Goal: Task Accomplishment & Management: Use online tool/utility

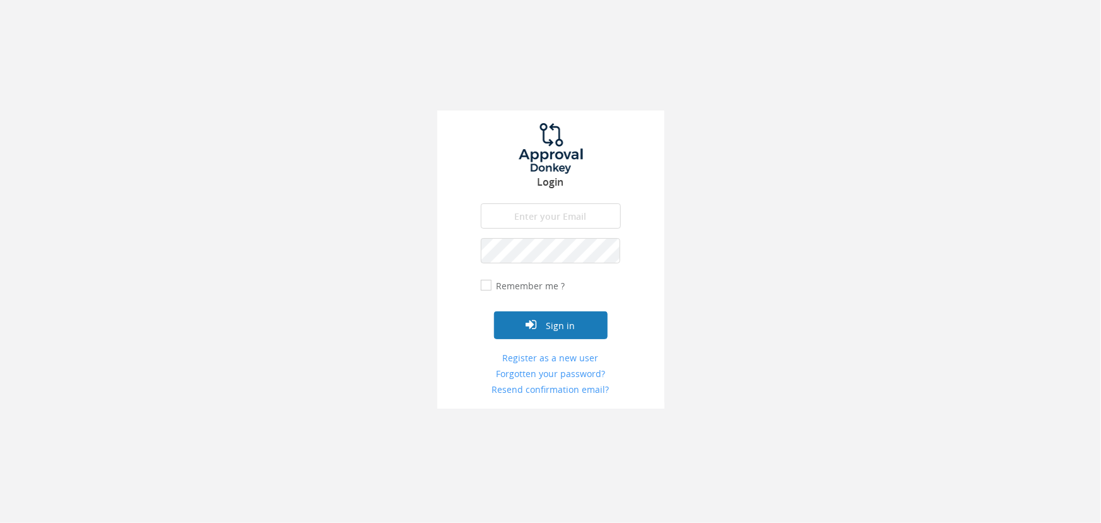
type input "[EMAIL_ADDRESS][DOMAIN_NAME]"
click at [589, 324] on button "Sign in" at bounding box center [551, 325] width 114 height 28
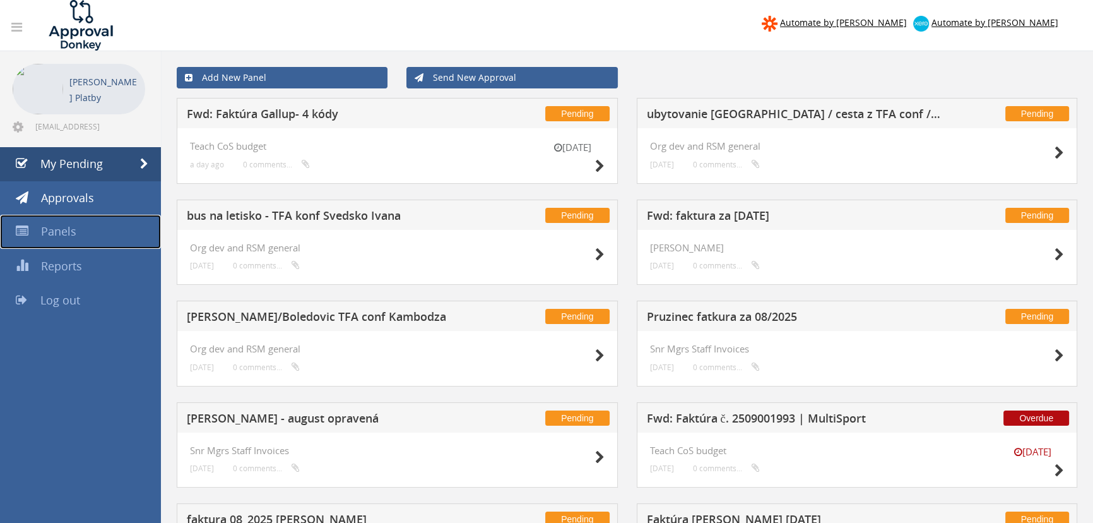
click at [78, 242] on link "Panels" at bounding box center [80, 232] width 161 height 34
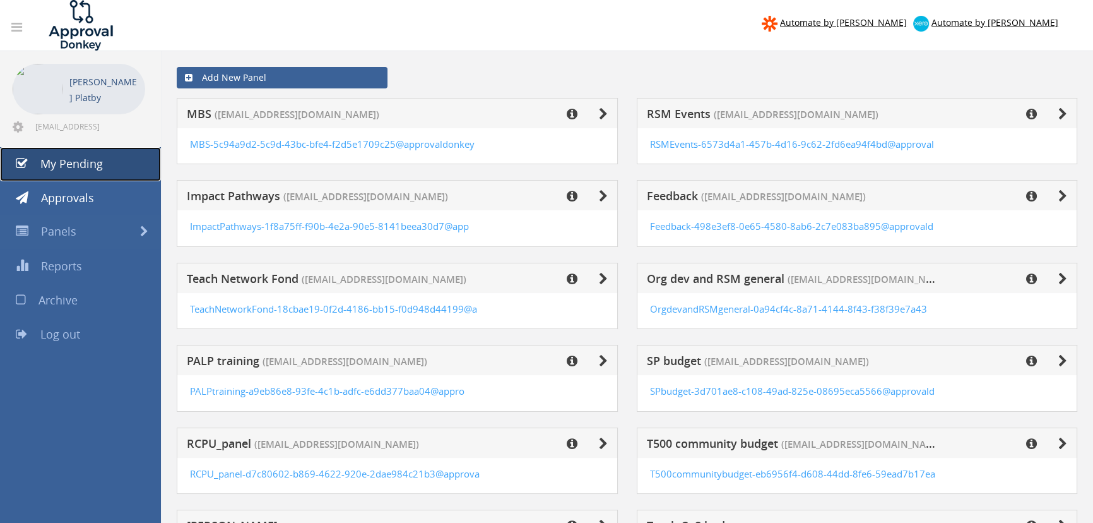
click at [56, 157] on span "My Pending" at bounding box center [71, 163] width 62 height 15
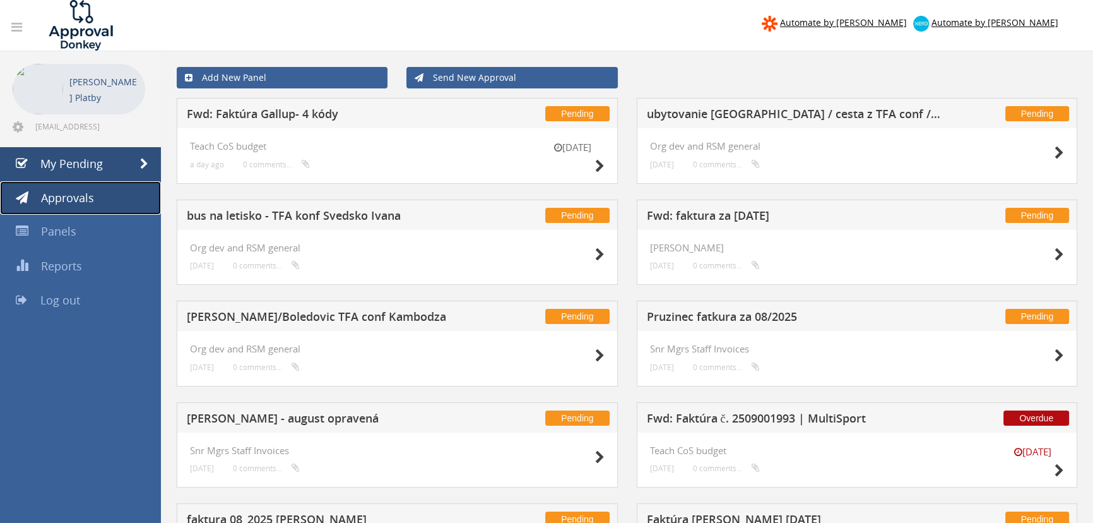
click at [95, 200] on link "Approvals" at bounding box center [80, 198] width 161 height 34
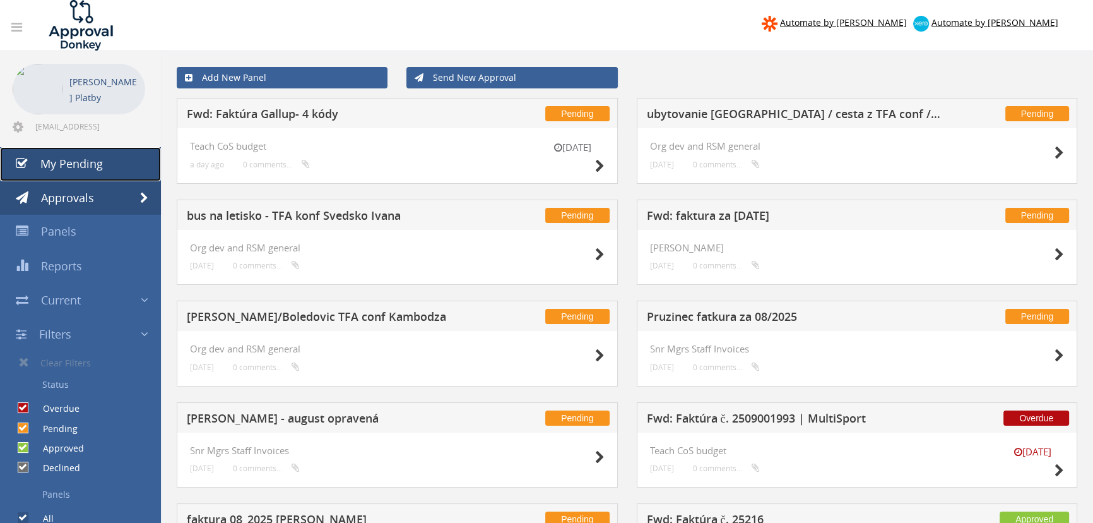
click at [92, 169] on span "My Pending" at bounding box center [71, 163] width 62 height 15
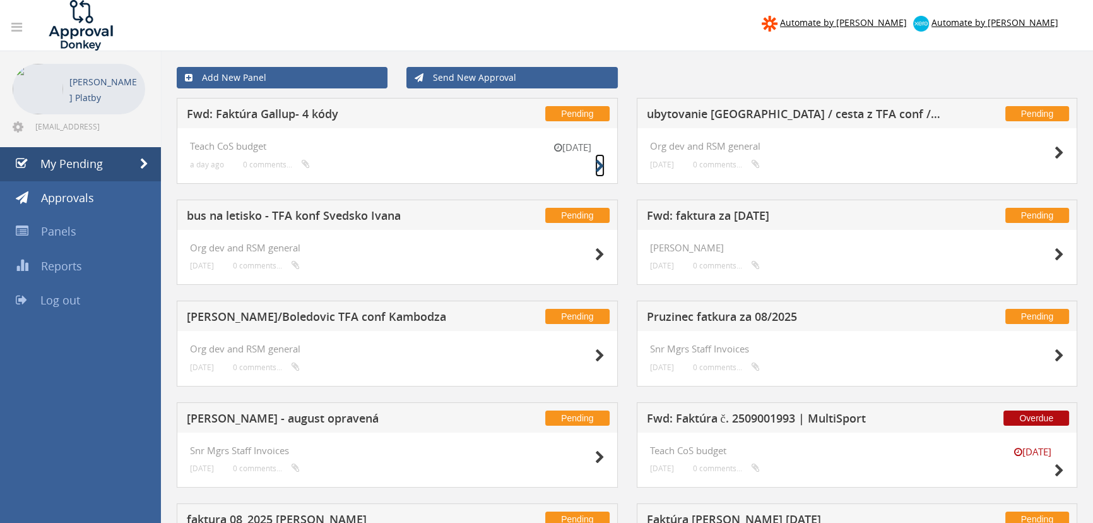
click at [598, 163] on icon at bounding box center [599, 166] width 9 height 13
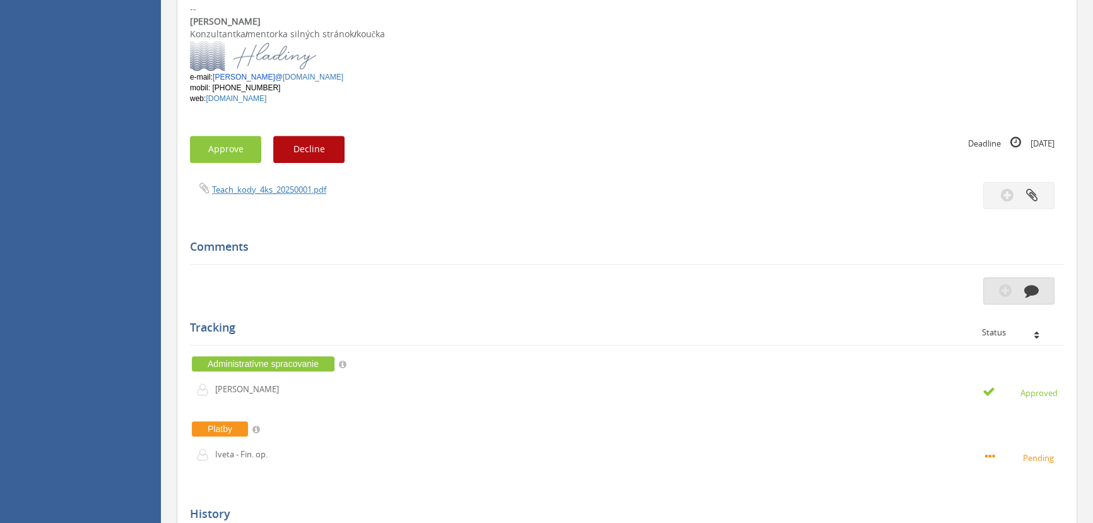
scroll to position [985, 0]
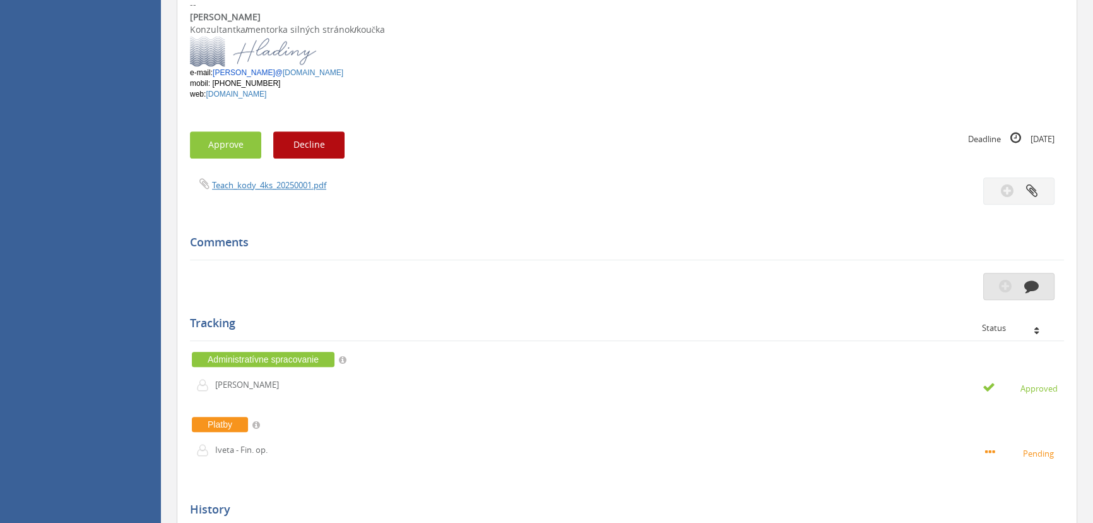
click at [1023, 287] on button "button" at bounding box center [1018, 286] width 71 height 27
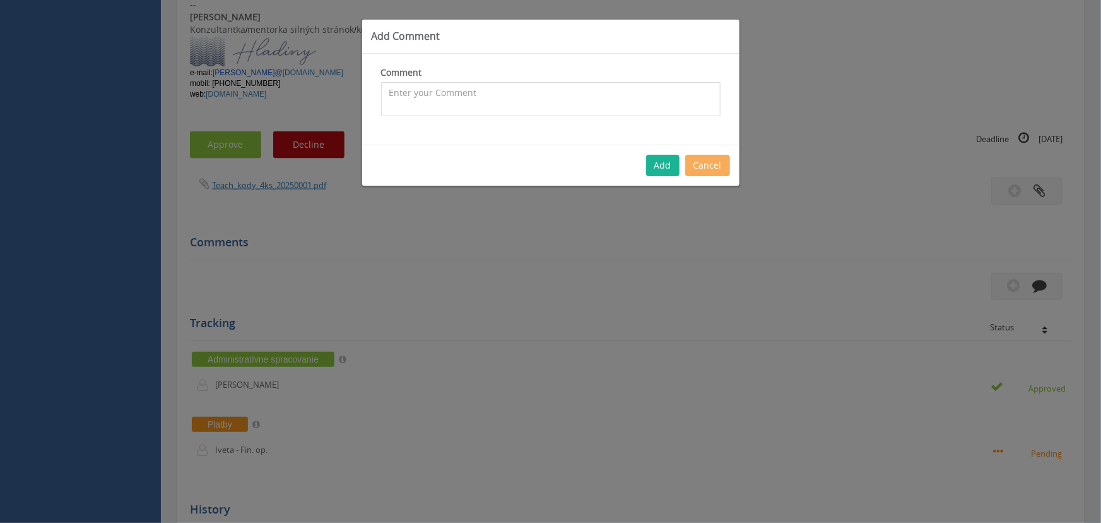
click at [477, 88] on textarea at bounding box center [551, 99] width 340 height 34
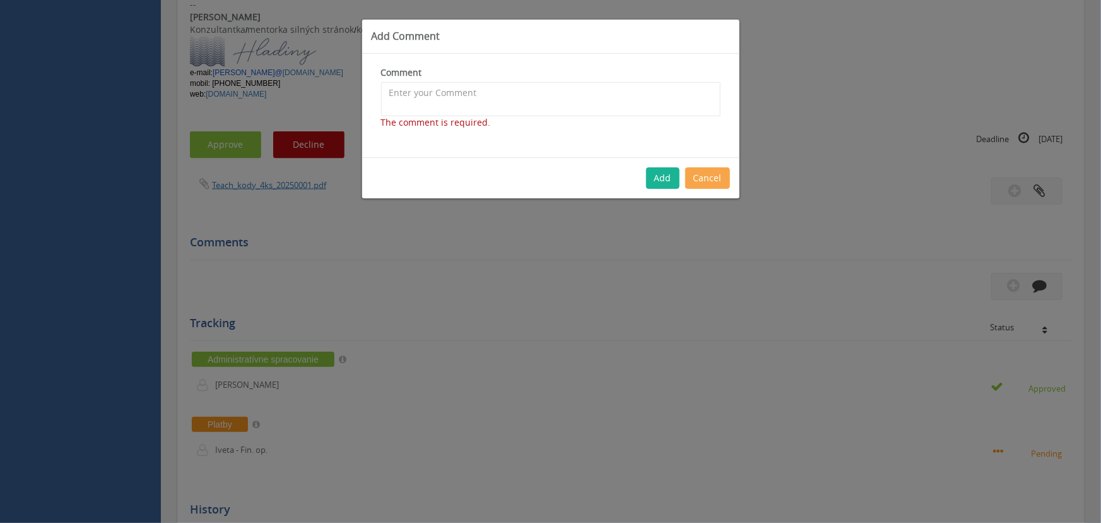
click at [704, 171] on button "Cancel" at bounding box center [707, 177] width 45 height 21
